Goal: Transaction & Acquisition: Subscribe to service/newsletter

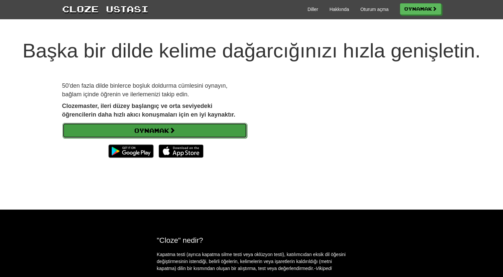
click at [162, 133] on font "Oynamak" at bounding box center [151, 130] width 35 height 7
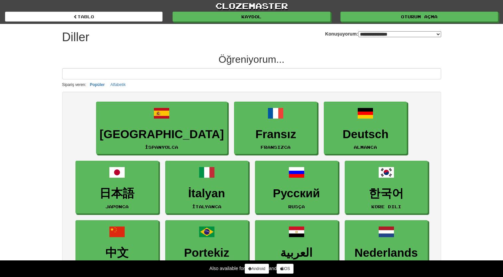
select select "*******"
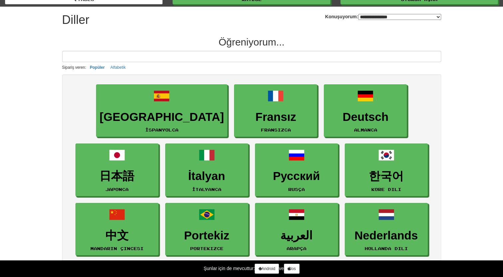
scroll to position [14, 0]
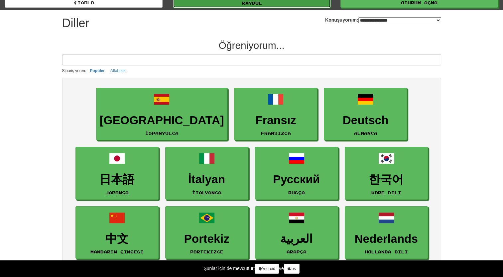
click at [274, 2] on link "Kaydol" at bounding box center [251, 3] width 157 height 10
